Goal: Information Seeking & Learning: Learn about a topic

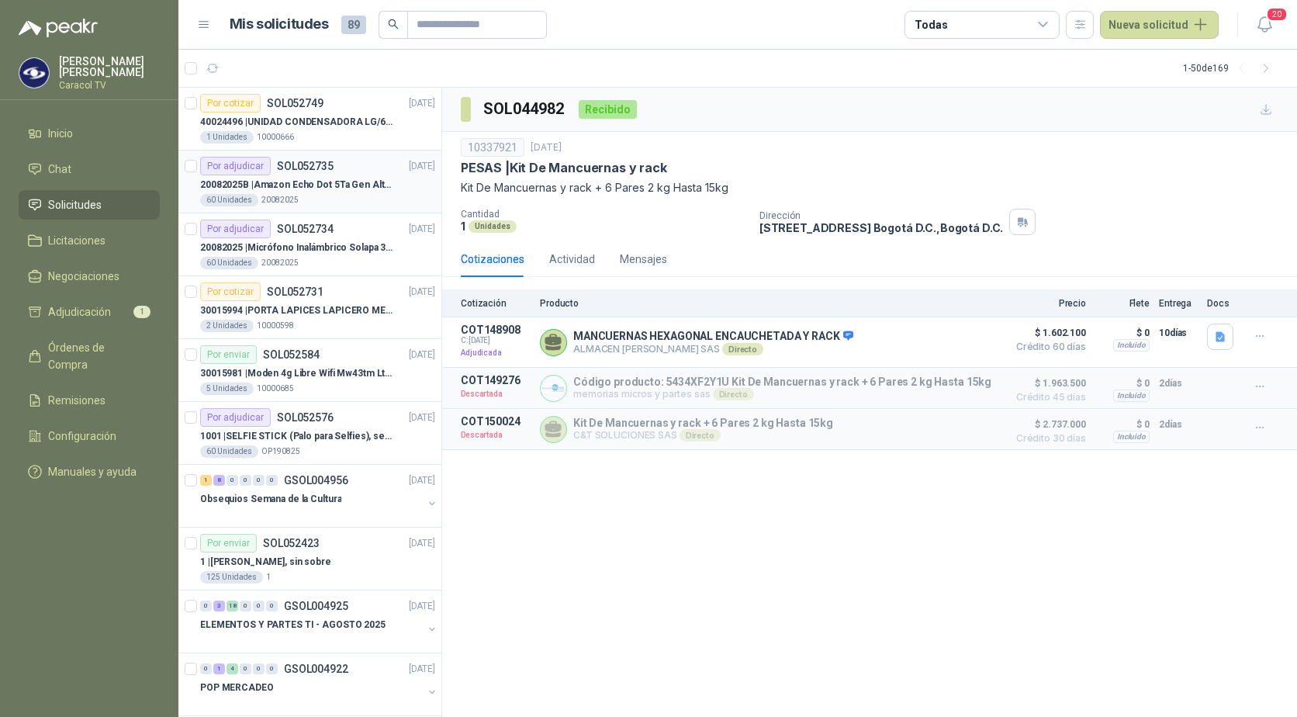
click at [293, 192] on p "20082025B | Amazon Echo Dot 5Ta Gen Altavoz Inteligente Alexa Azul" at bounding box center [296, 185] width 193 height 15
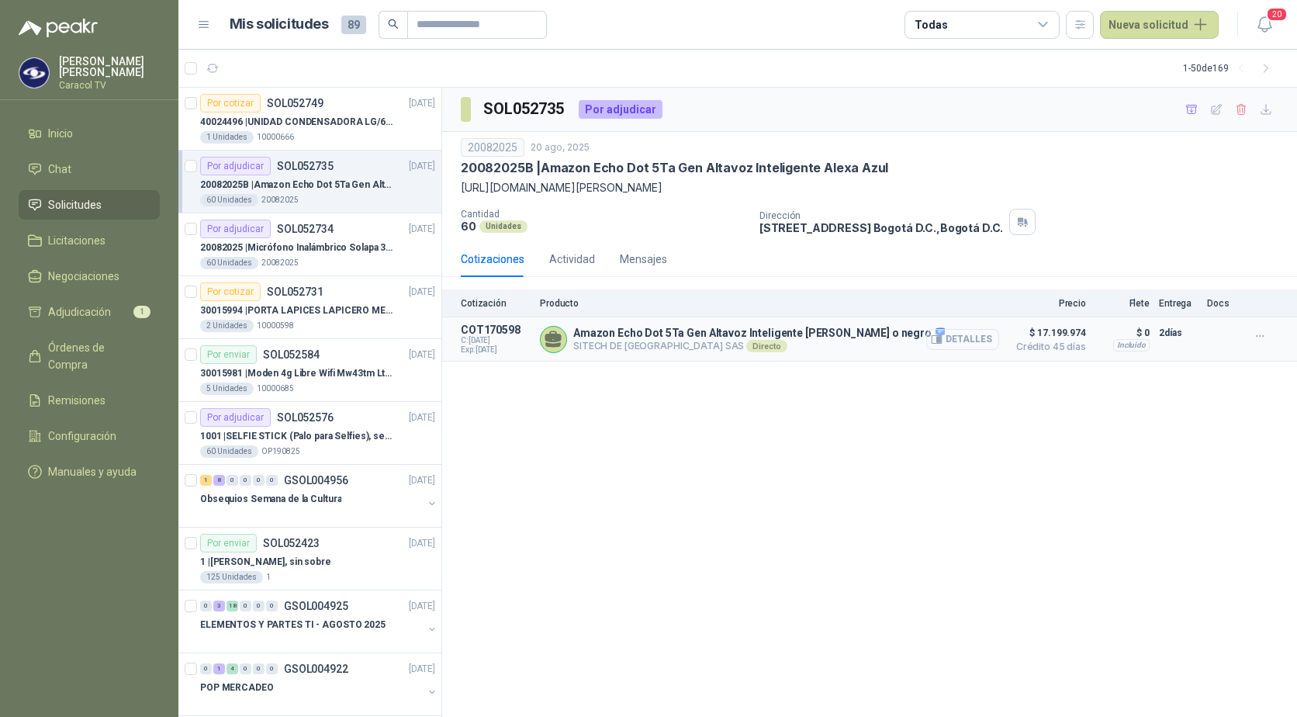
click at [942, 338] on icon "button" at bounding box center [937, 340] width 12 height 12
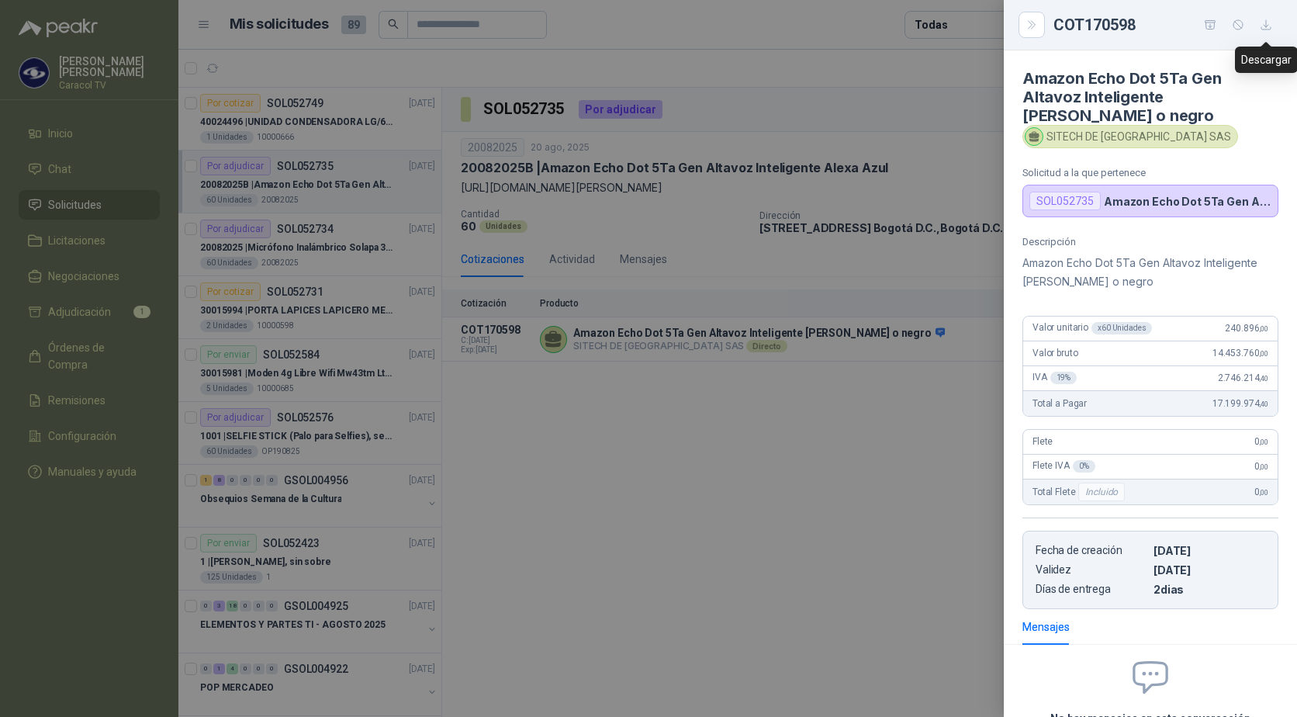
click at [1269, 21] on icon "button" at bounding box center [1266, 25] width 13 height 13
click at [603, 463] on div at bounding box center [648, 358] width 1297 height 717
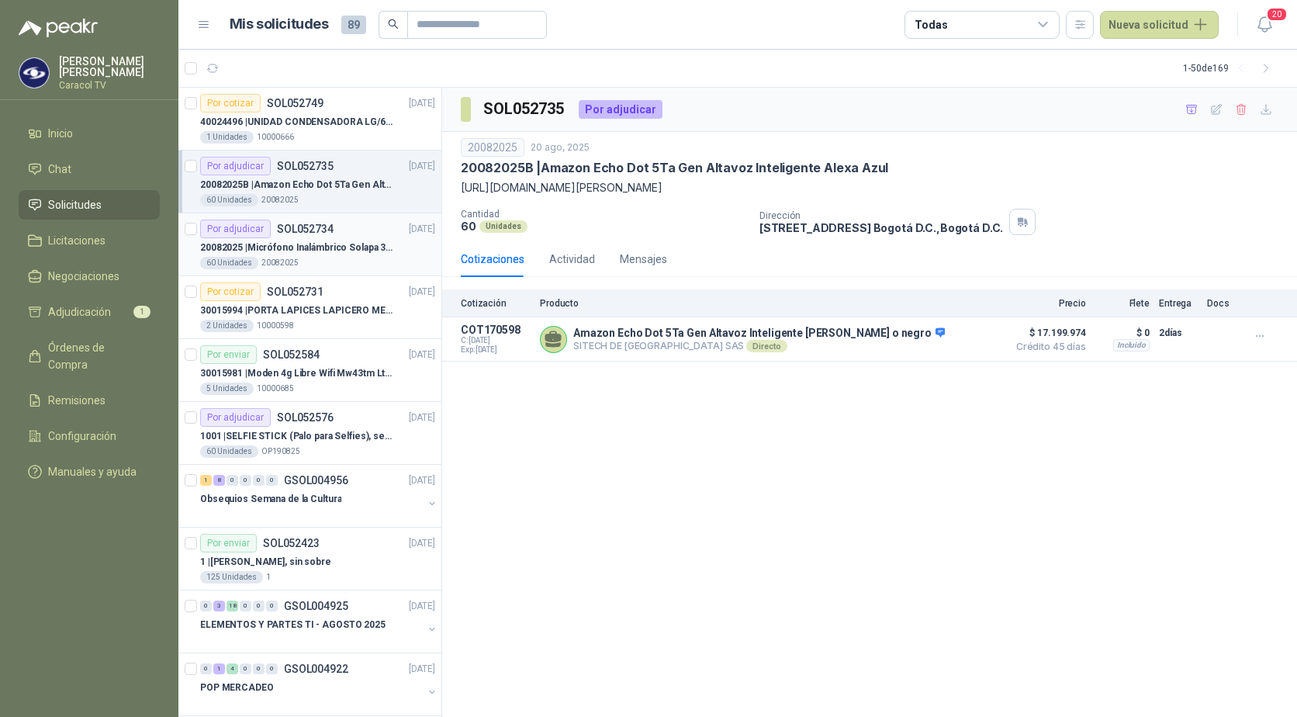
click at [347, 254] on p "20082025 | Micrófono Inalámbrico Solapa 3 En 1 Profesional F11-2 X2" at bounding box center [296, 247] width 193 height 15
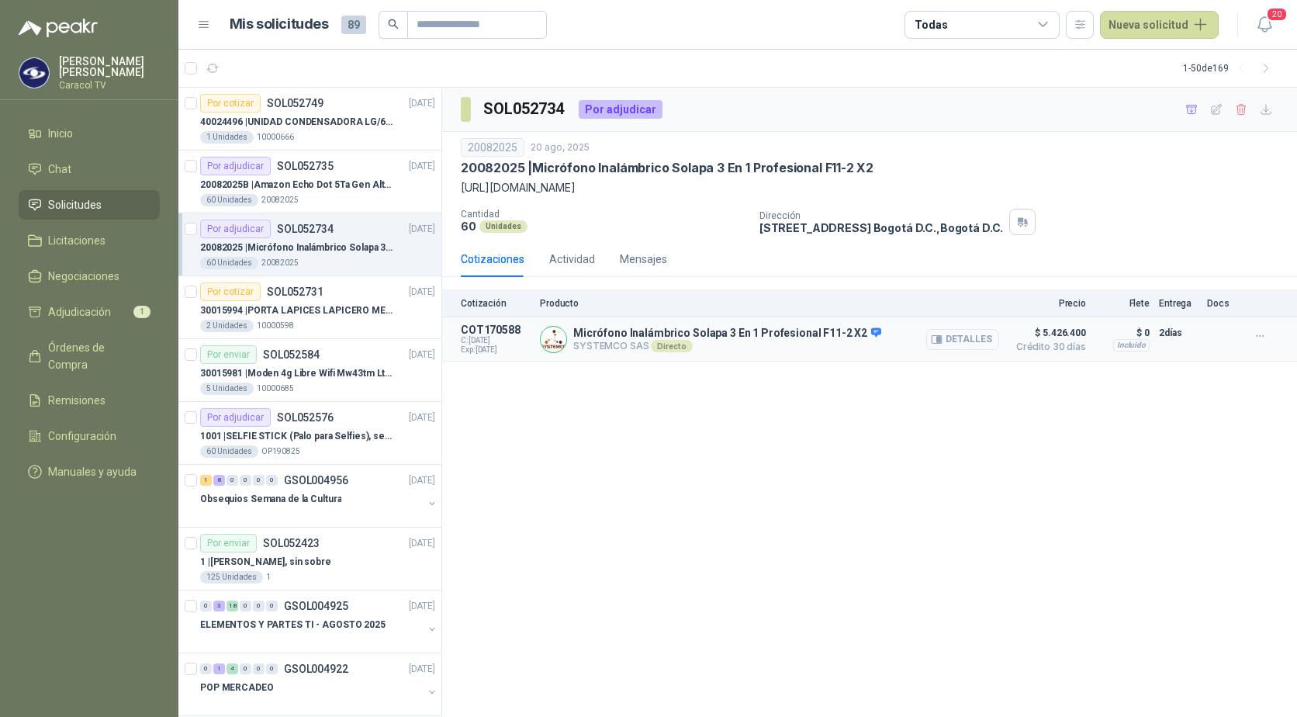
click at [969, 340] on button "Detalles" at bounding box center [962, 339] width 73 height 21
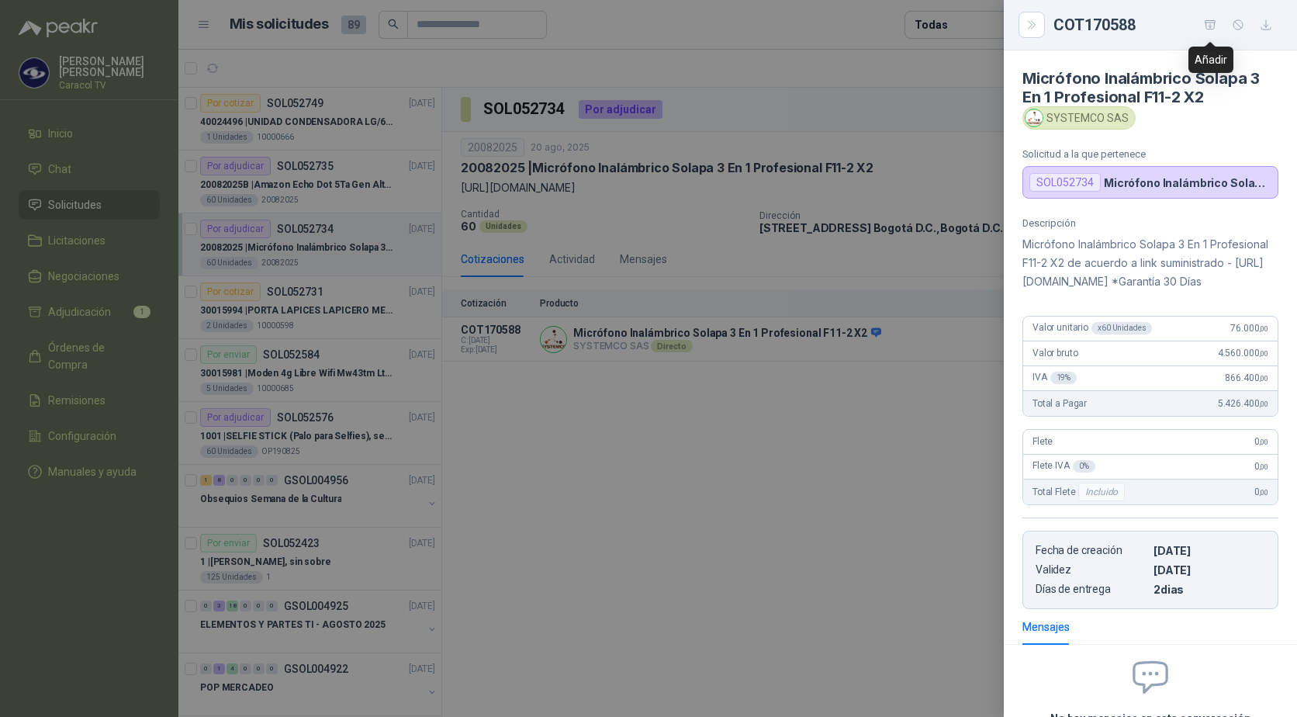
click at [1207, 23] on icon "button" at bounding box center [1210, 25] width 13 height 13
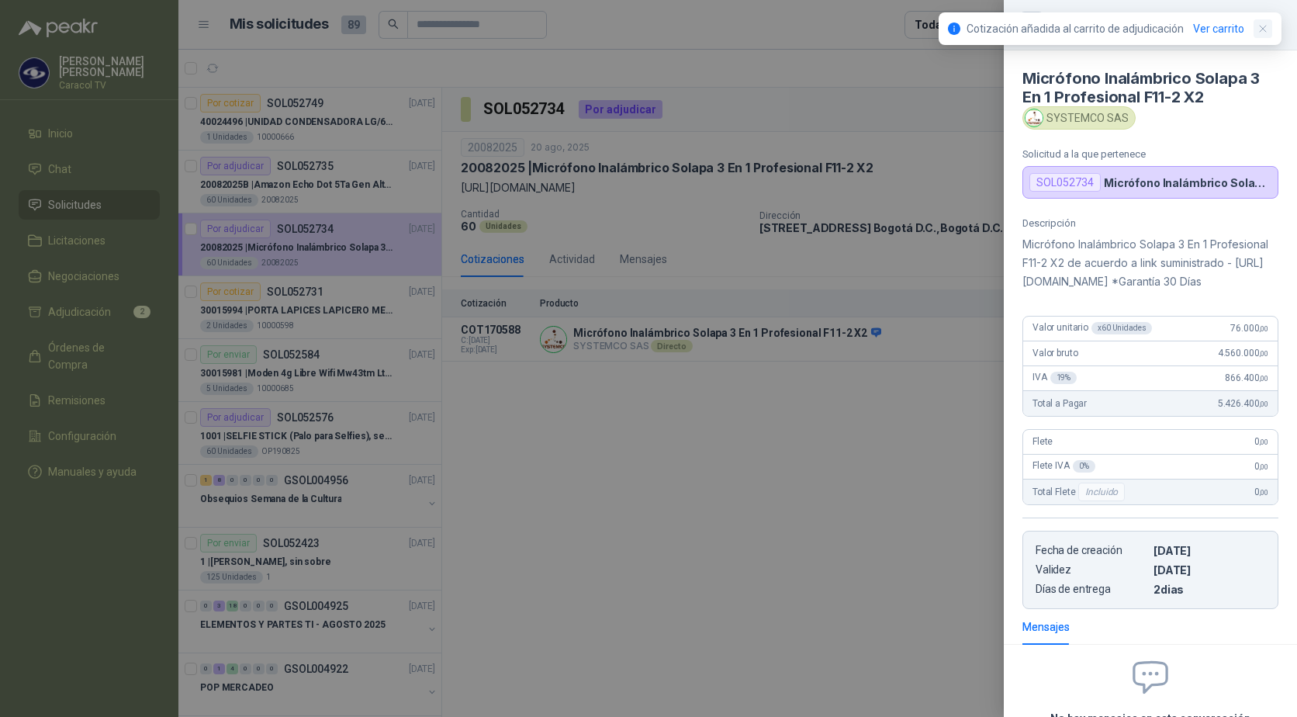
click at [1257, 32] on icon "button" at bounding box center [1263, 28] width 13 height 13
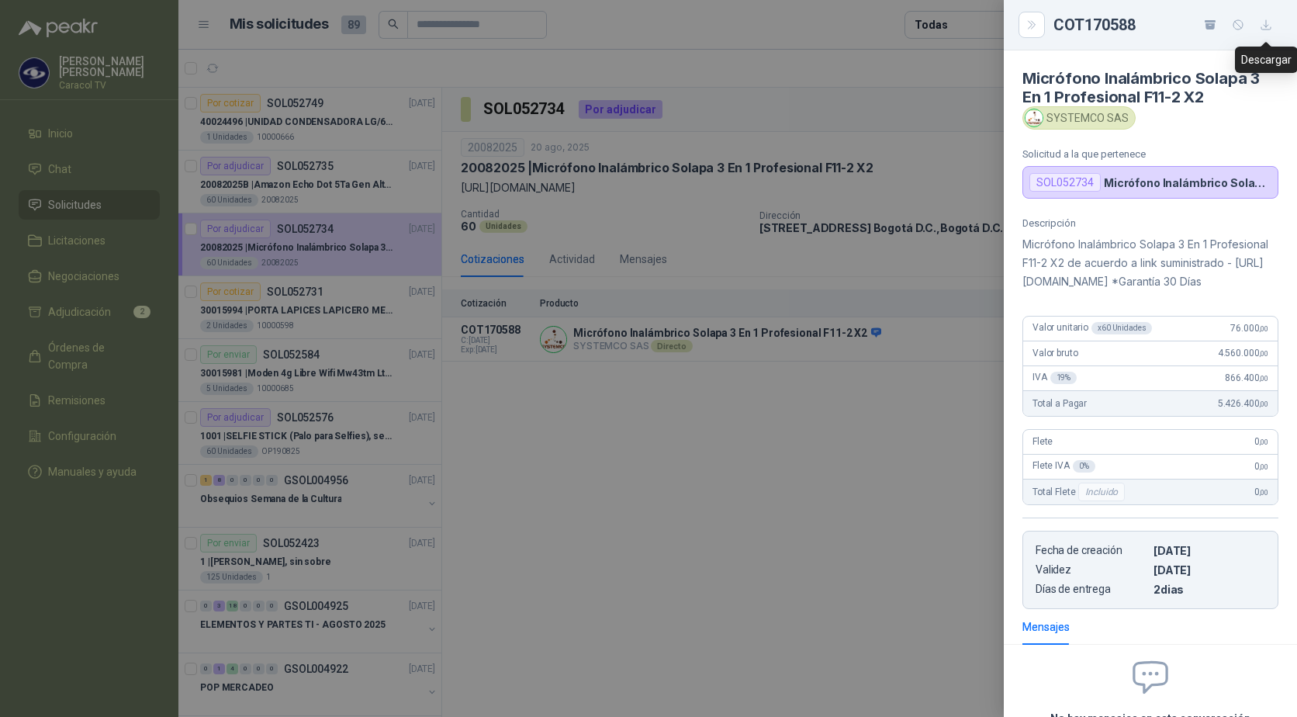
click at [1263, 29] on icon "button" at bounding box center [1265, 24] width 9 height 9
click at [52, 510] on div at bounding box center [648, 358] width 1297 height 717
